Goal: Transaction & Acquisition: Purchase product/service

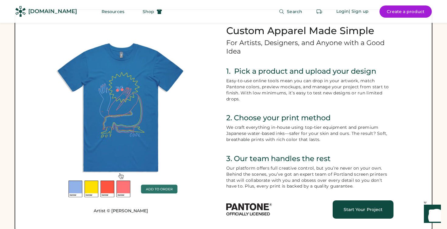
scroll to position [263, 0]
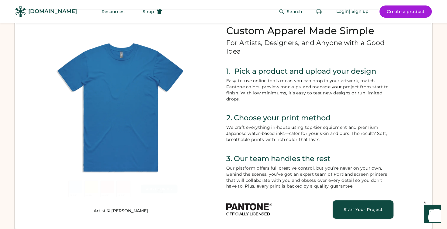
click at [356, 207] on div "Start Your Project" at bounding box center [363, 209] width 46 height 4
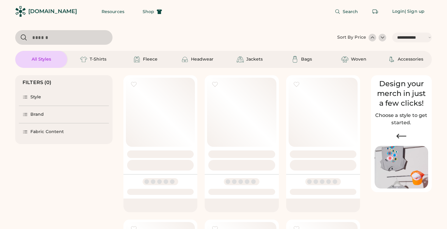
select select "*****"
select select "*"
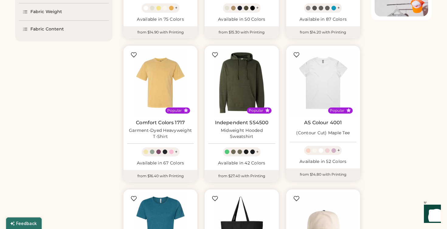
select select "*****"
select select "*"
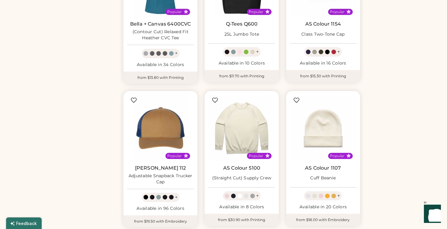
scroll to position [415, 0]
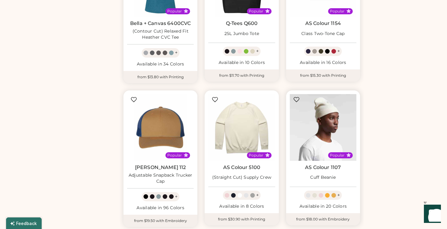
click at [325, 131] on img at bounding box center [323, 127] width 67 height 67
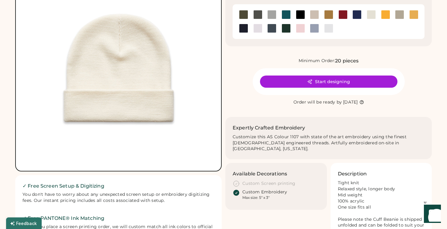
scroll to position [0, 0]
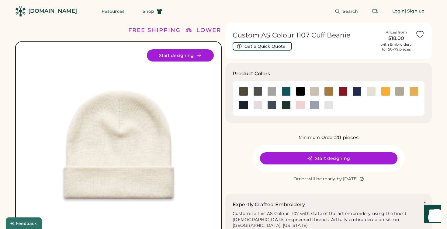
click at [42, 8] on div "[DOMAIN_NAME]" at bounding box center [52, 11] width 49 height 8
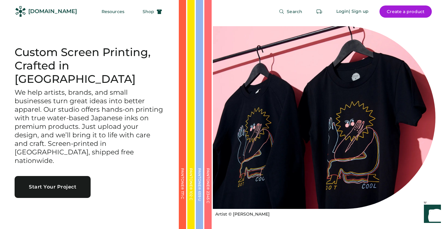
click at [331, 139] on div at bounding box center [324, 117] width 223 height 183
